Goal: Information Seeking & Learning: Learn about a topic

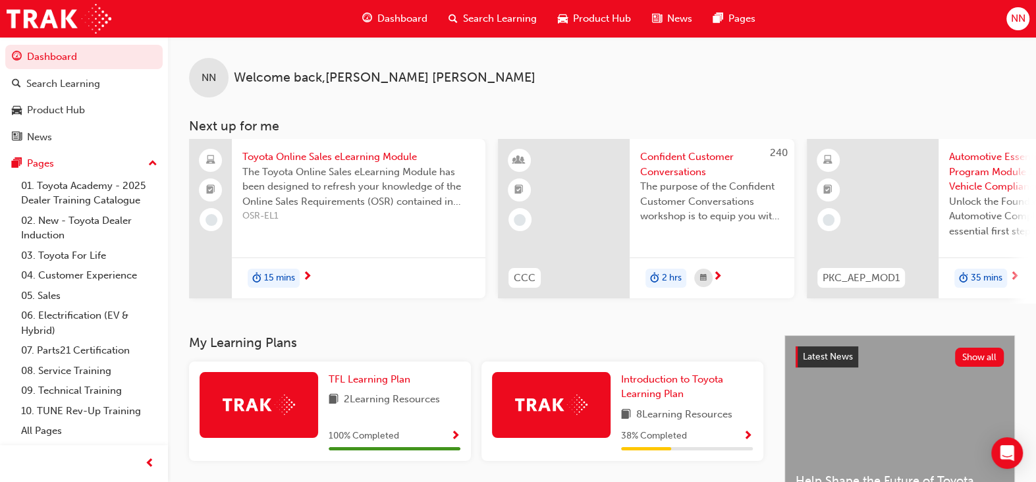
click at [517, 14] on span "Search Learning" at bounding box center [500, 18] width 74 height 15
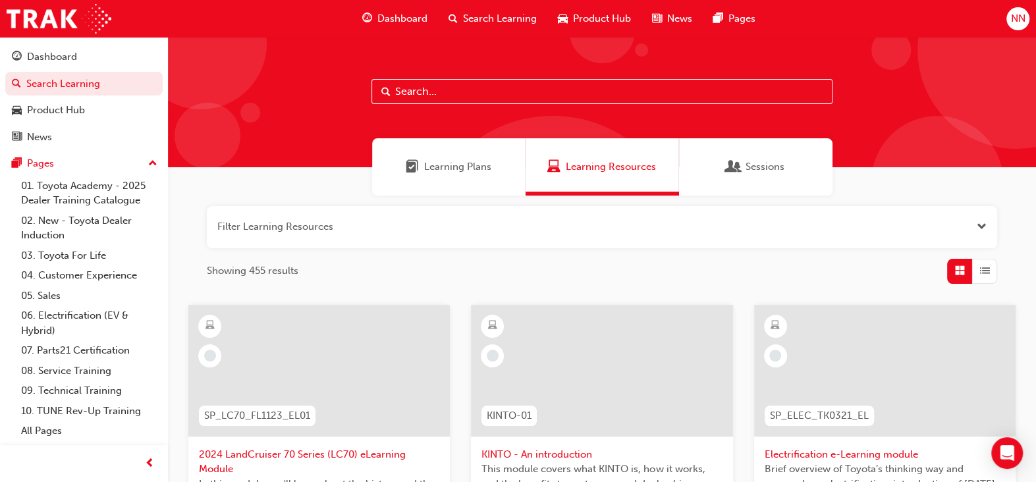
click at [430, 90] on input "text" at bounding box center [602, 91] width 461 height 25
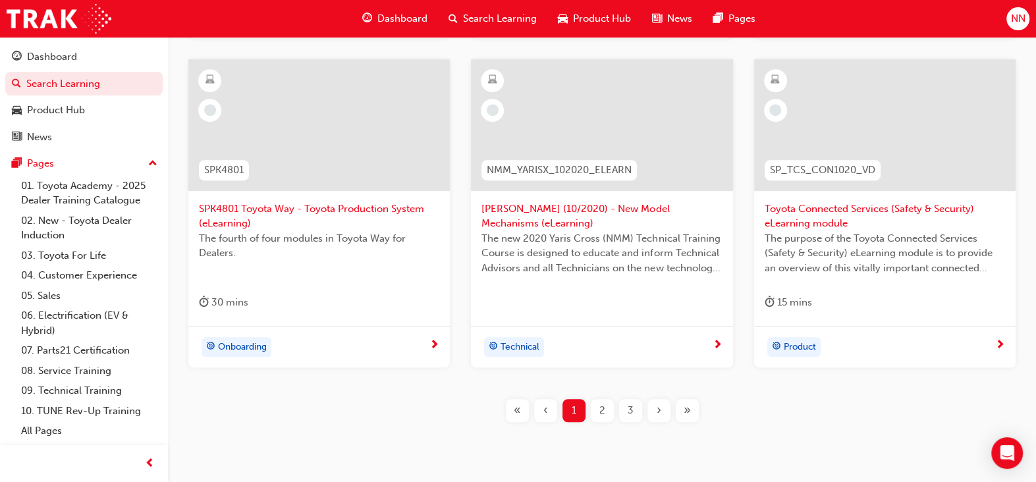
scroll to position [621, 0]
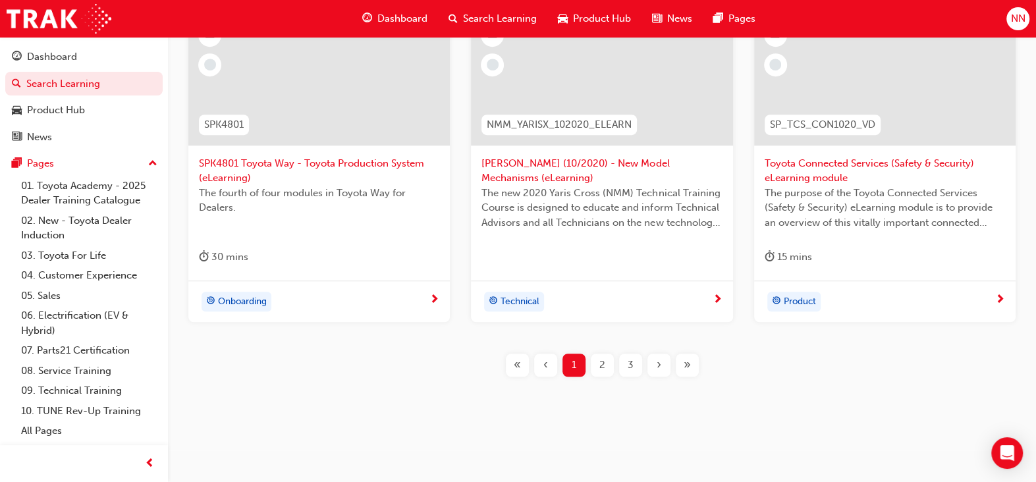
click at [596, 359] on div "2" at bounding box center [602, 365] width 23 height 23
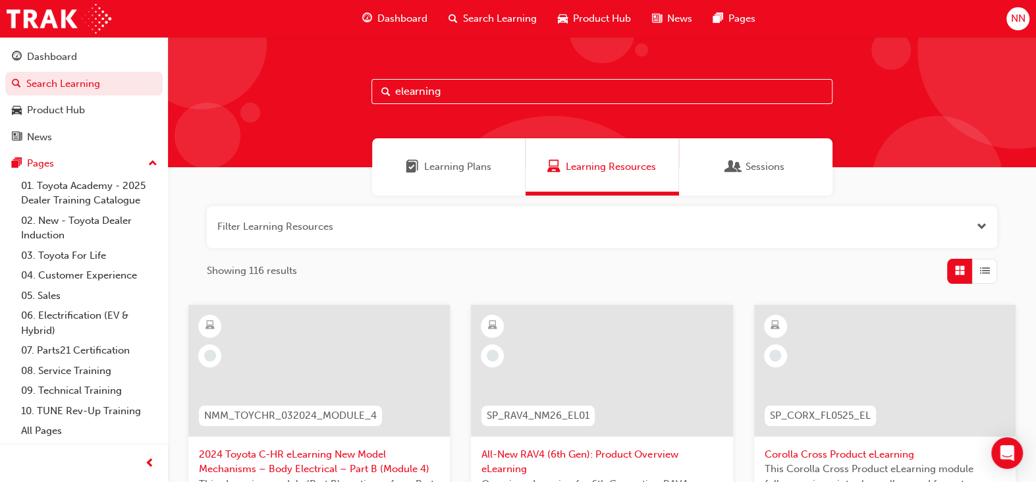
drag, startPoint x: 451, startPoint y: 92, endPoint x: 370, endPoint y: 97, distance: 81.2
click at [370, 97] on div "elearning" at bounding box center [602, 102] width 868 height 130
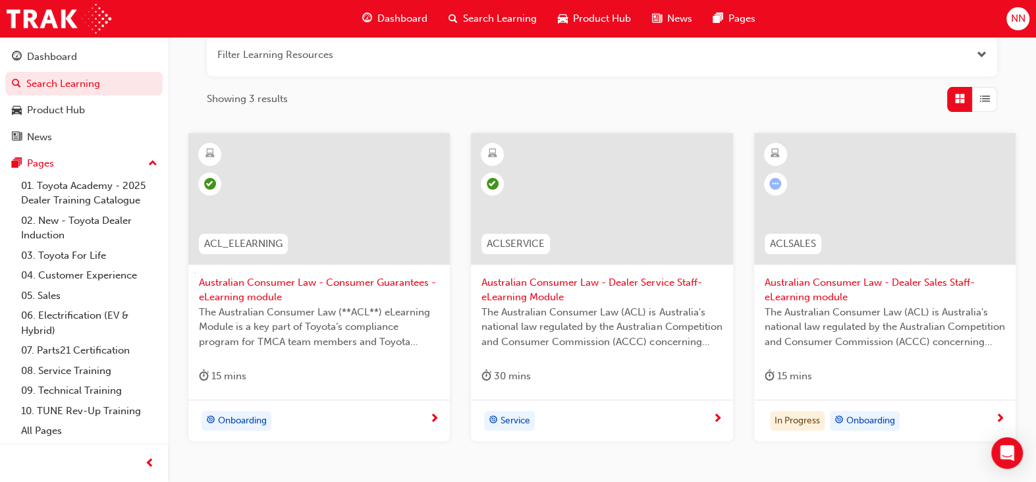
scroll to position [60, 0]
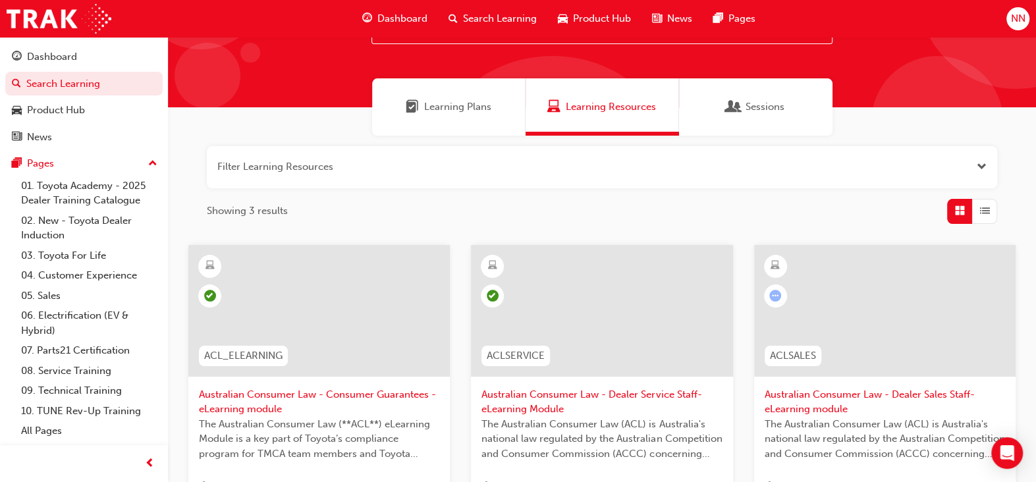
type input "acl"
click at [765, 105] on span "Sessions" at bounding box center [765, 106] width 39 height 15
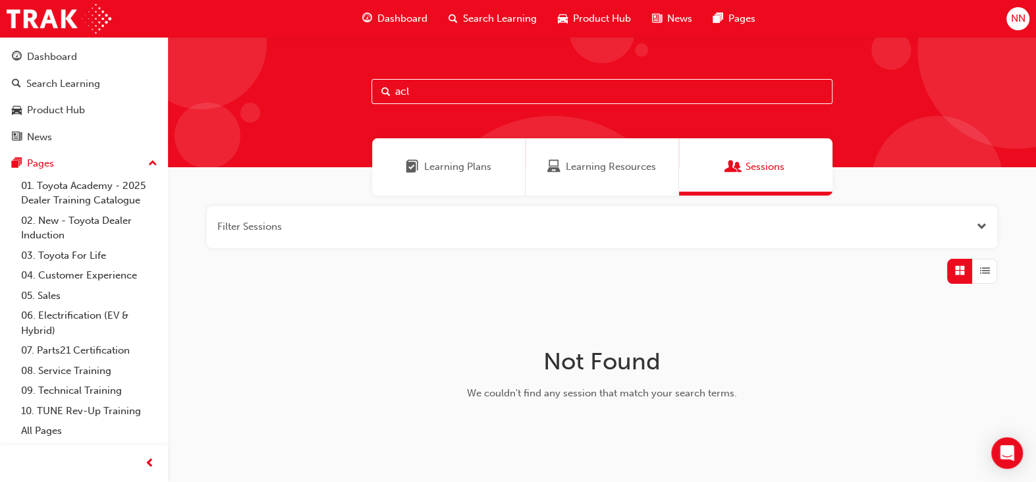
click at [608, 177] on div "Learning Resources" at bounding box center [603, 166] width 154 height 57
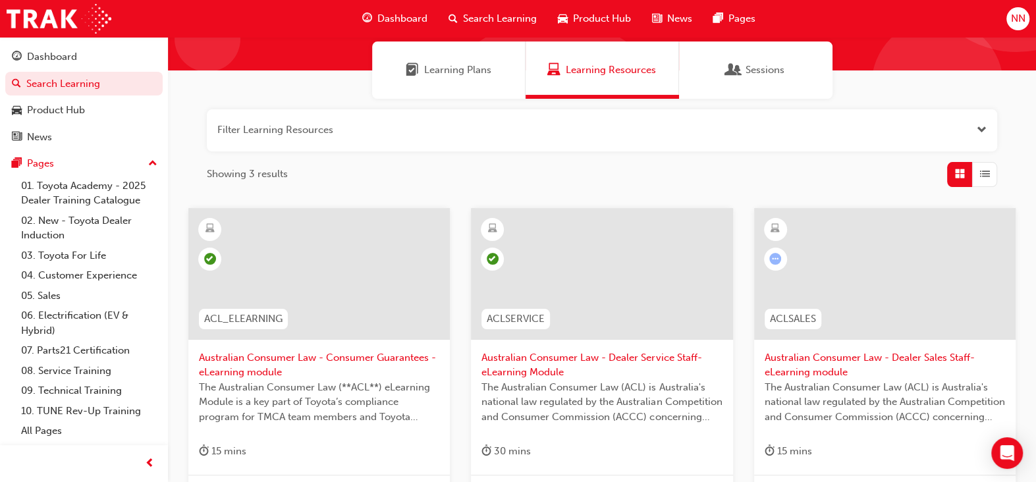
scroll to position [198, 0]
